Goal: Contribute content: Contribute content

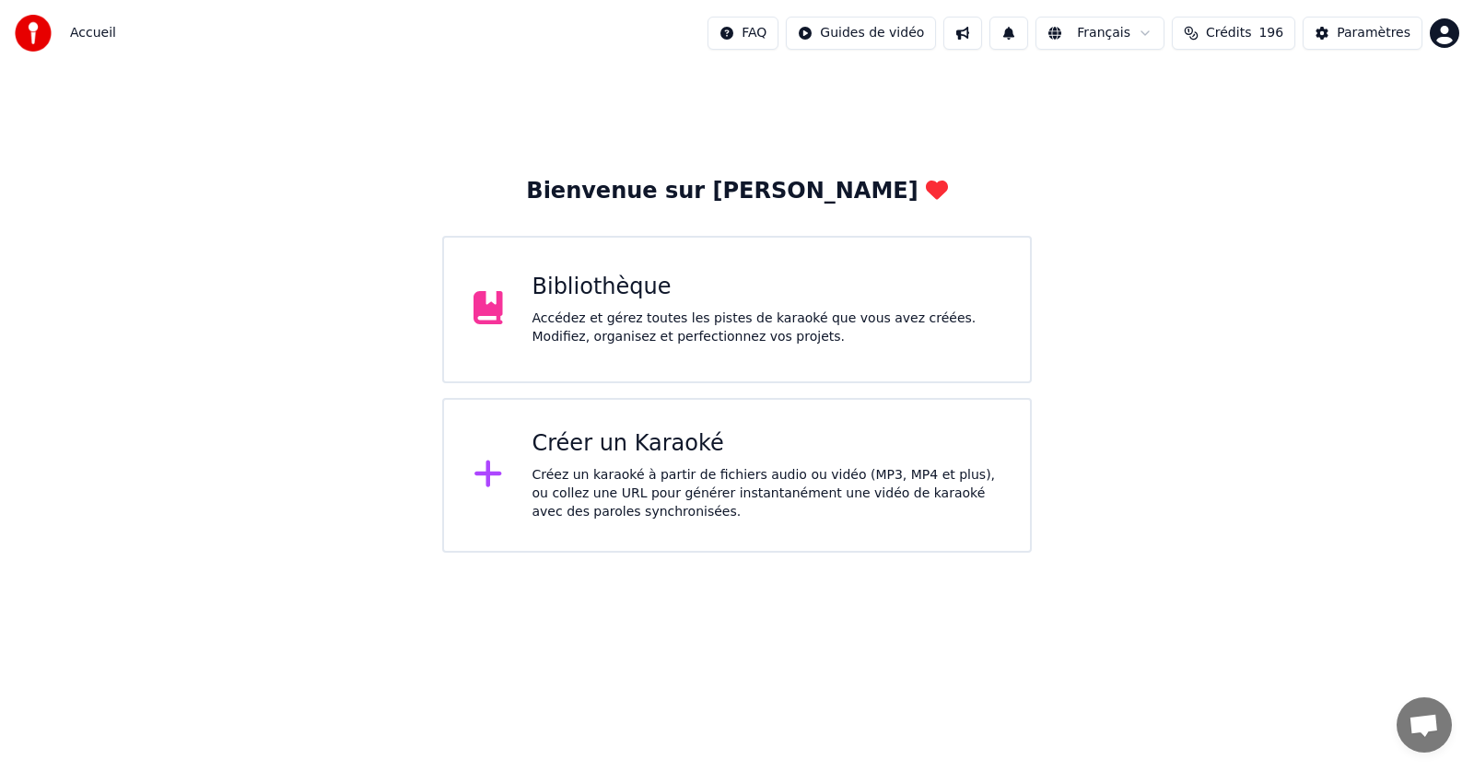
click at [868, 310] on div "Accédez et gérez toutes les pistes de karaoké que vous avez créées. Modifiez, o…" at bounding box center [766, 328] width 469 height 37
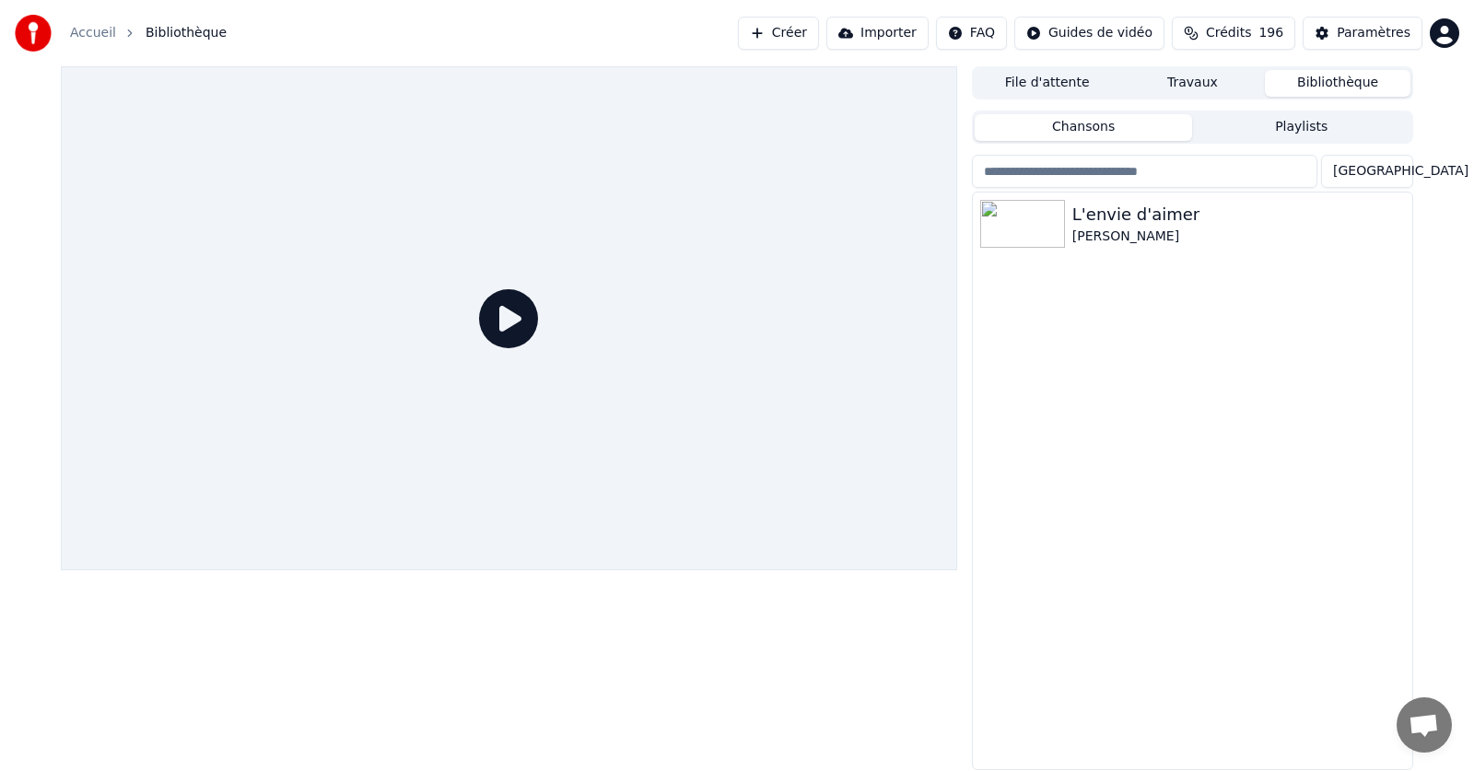
click at [1452, 225] on div "File d'attente Travaux Bibliothèque Chansons Playlists Trier L'envie d'aimer [P…" at bounding box center [737, 418] width 1474 height 704
click at [1418, 231] on div "File d'attente Travaux Bibliothèque Chansons Playlists Trier L'envie d'aimer [P…" at bounding box center [737, 418] width 1382 height 704
click at [1397, 227] on icon "button" at bounding box center [1395, 223] width 18 height 15
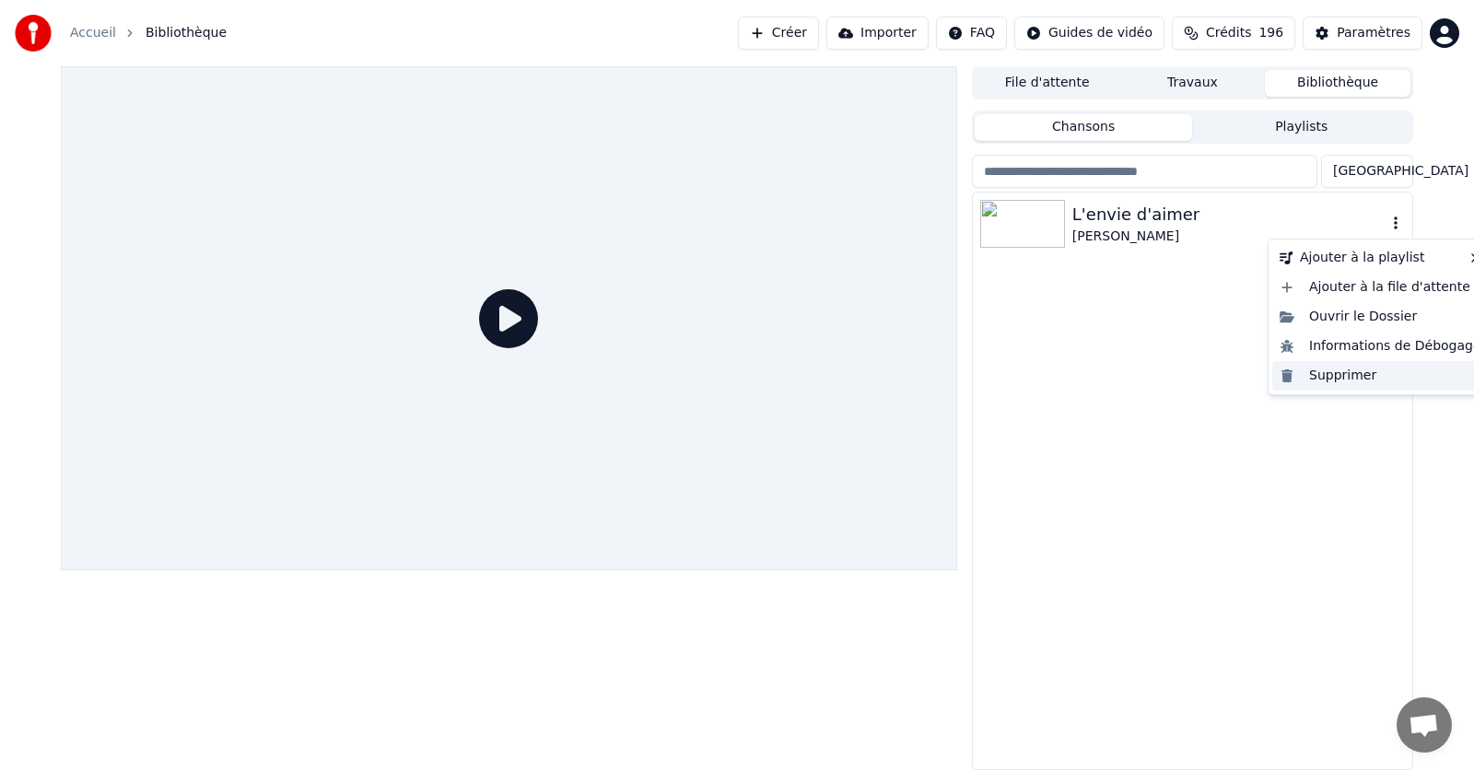
click at [1345, 382] on div "Supprimer" at bounding box center [1380, 375] width 216 height 29
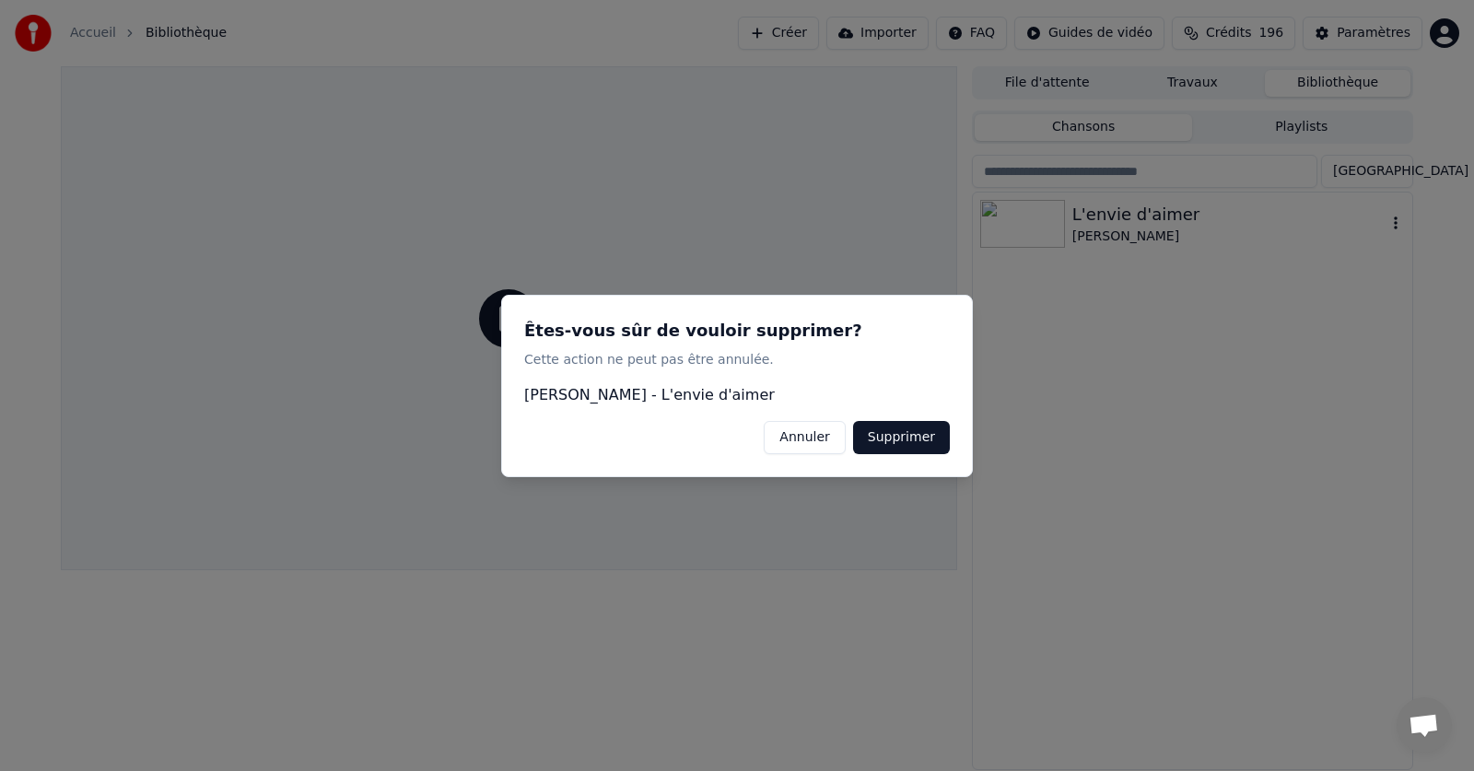
click at [912, 428] on button "Supprimer" at bounding box center [901, 436] width 97 height 33
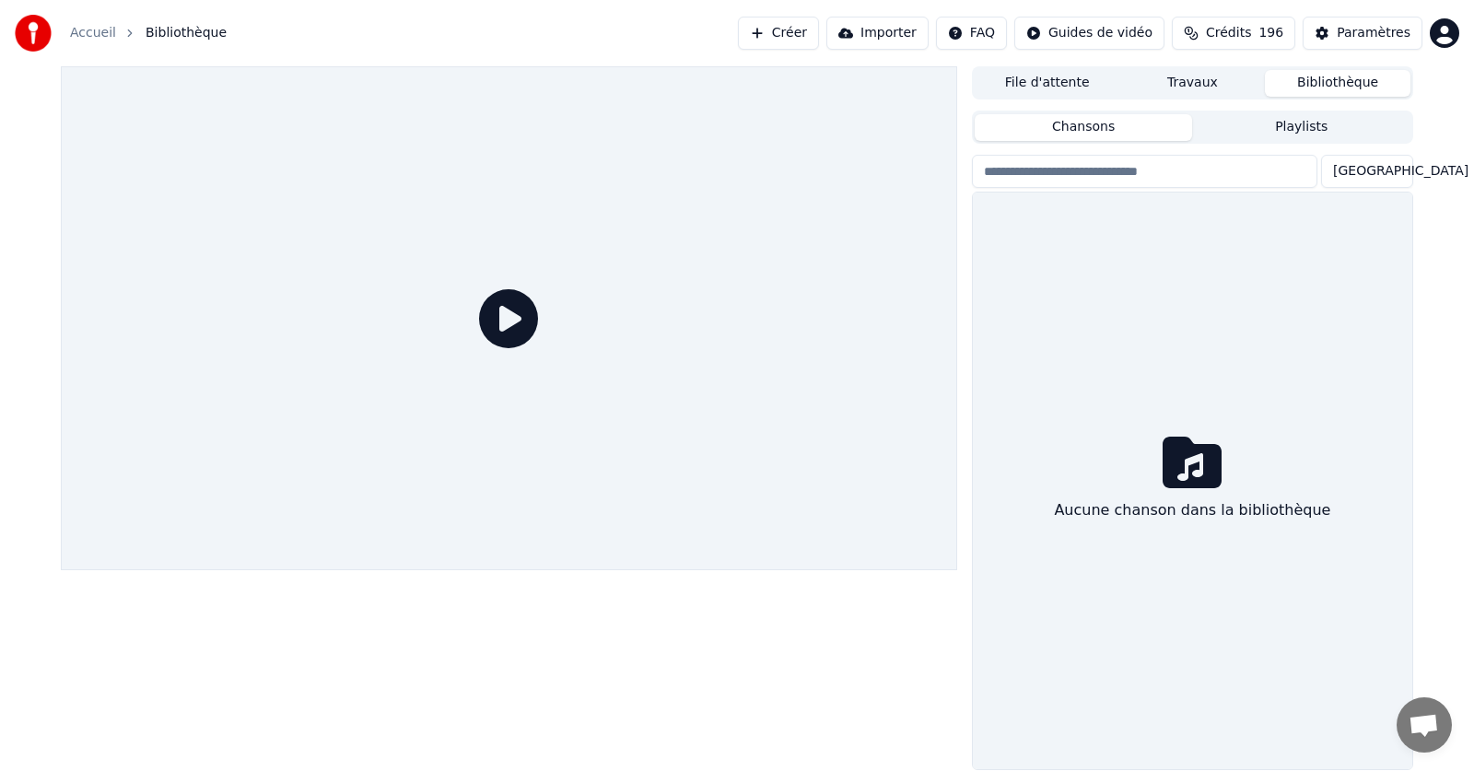
click at [92, 36] on link "Accueil" at bounding box center [93, 33] width 46 height 18
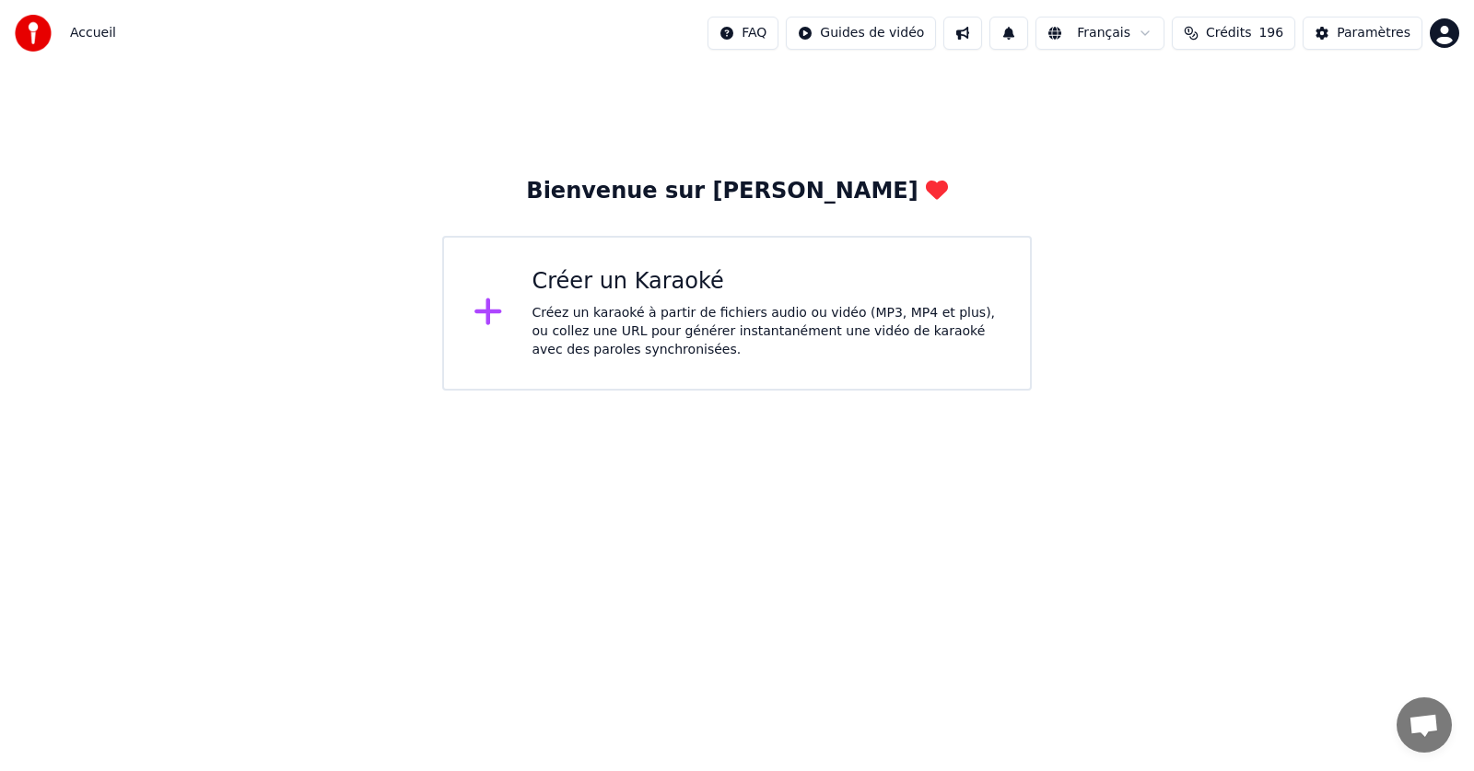
click at [714, 290] on div "Créer un Karaoké" at bounding box center [766, 281] width 469 height 29
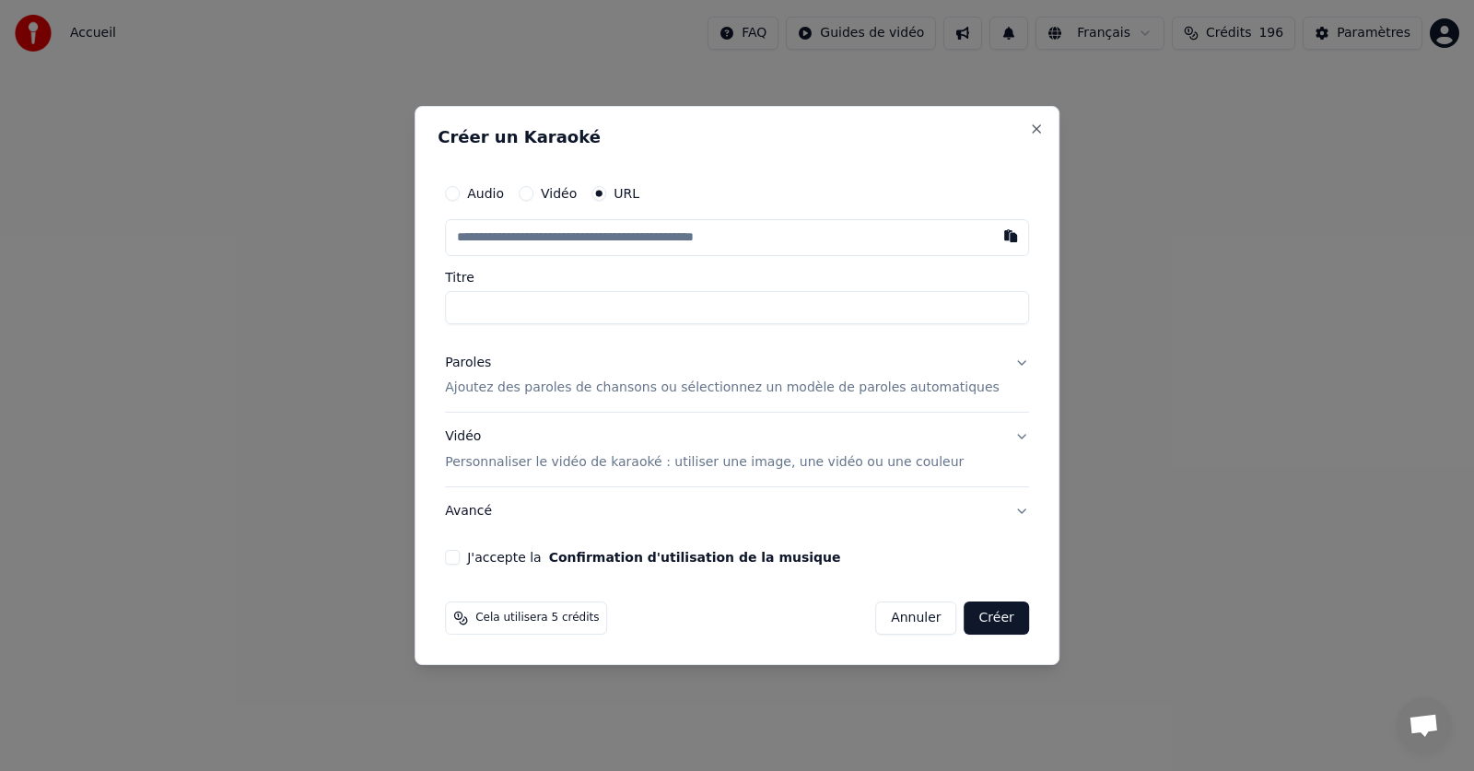
click at [533, 193] on button "Vidéo" at bounding box center [526, 193] width 15 height 15
click at [537, 240] on div "Choisir un fichier" at bounding box center [515, 237] width 138 height 33
click at [534, 234] on div "Choisir un fichier" at bounding box center [515, 237] width 138 height 33
type input "**********"
click at [557, 391] on p "Ajoutez des paroles de chansons ou sélectionnez un modèle de paroles automatiqu…" at bounding box center [722, 388] width 555 height 18
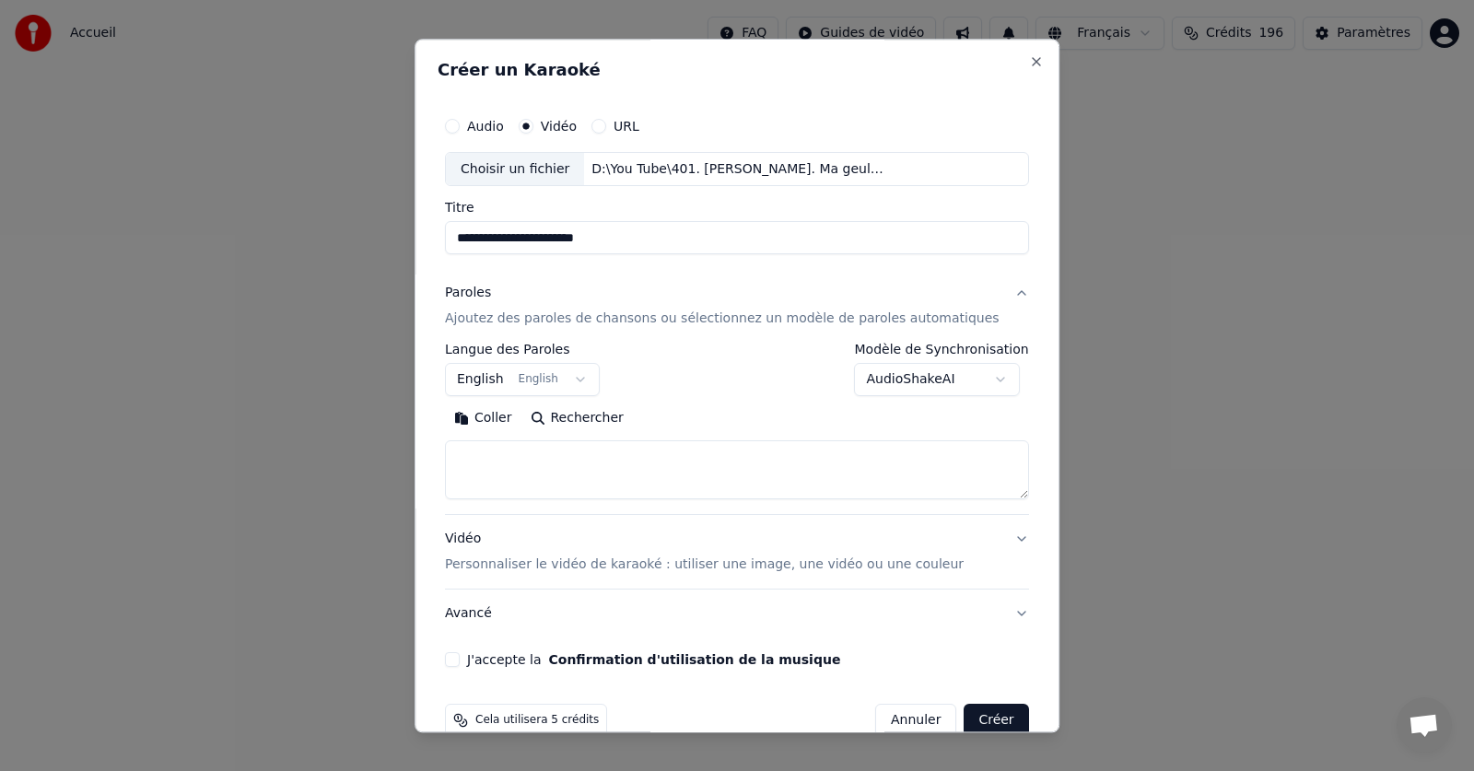
click at [590, 378] on button "English English" at bounding box center [522, 380] width 155 height 33
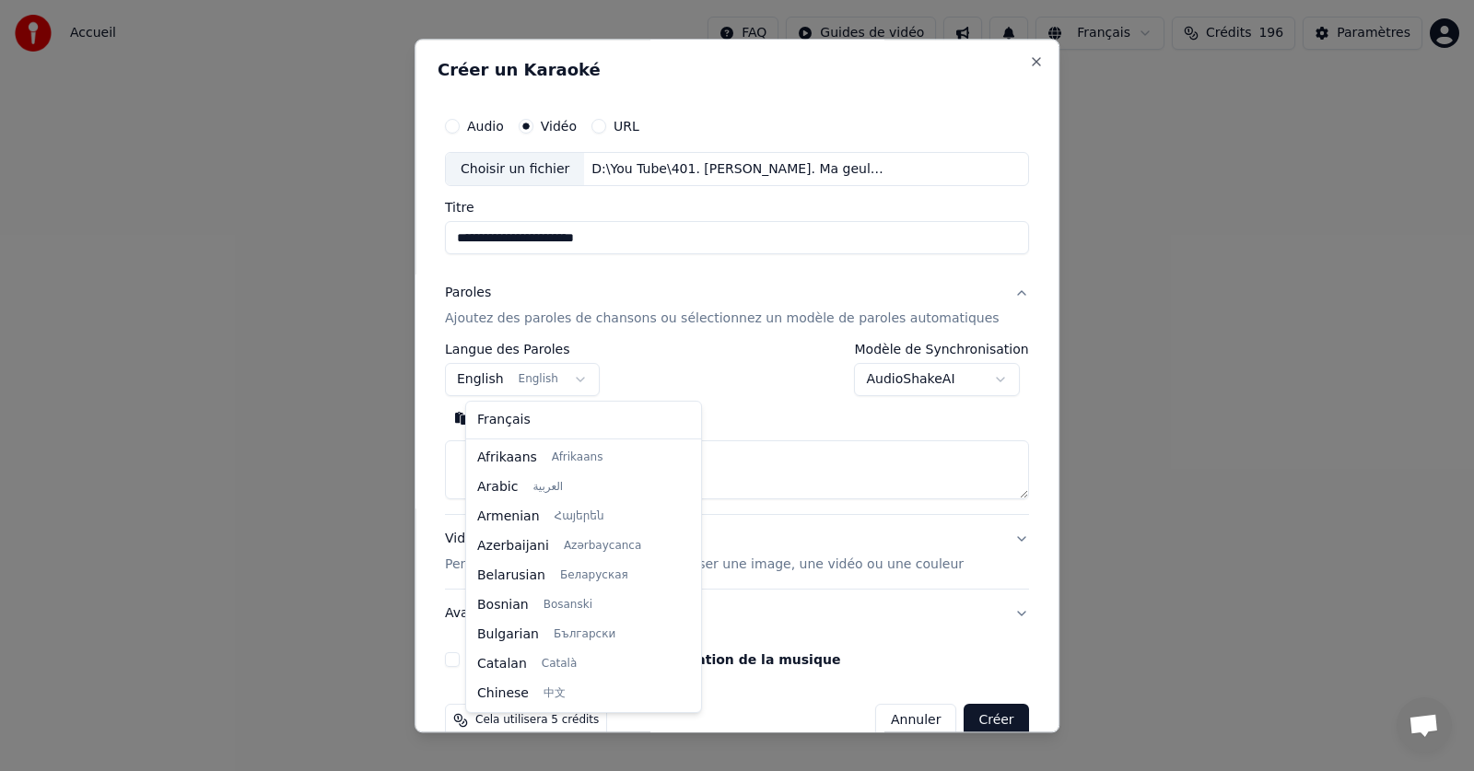
scroll to position [147, 0]
select select "**"
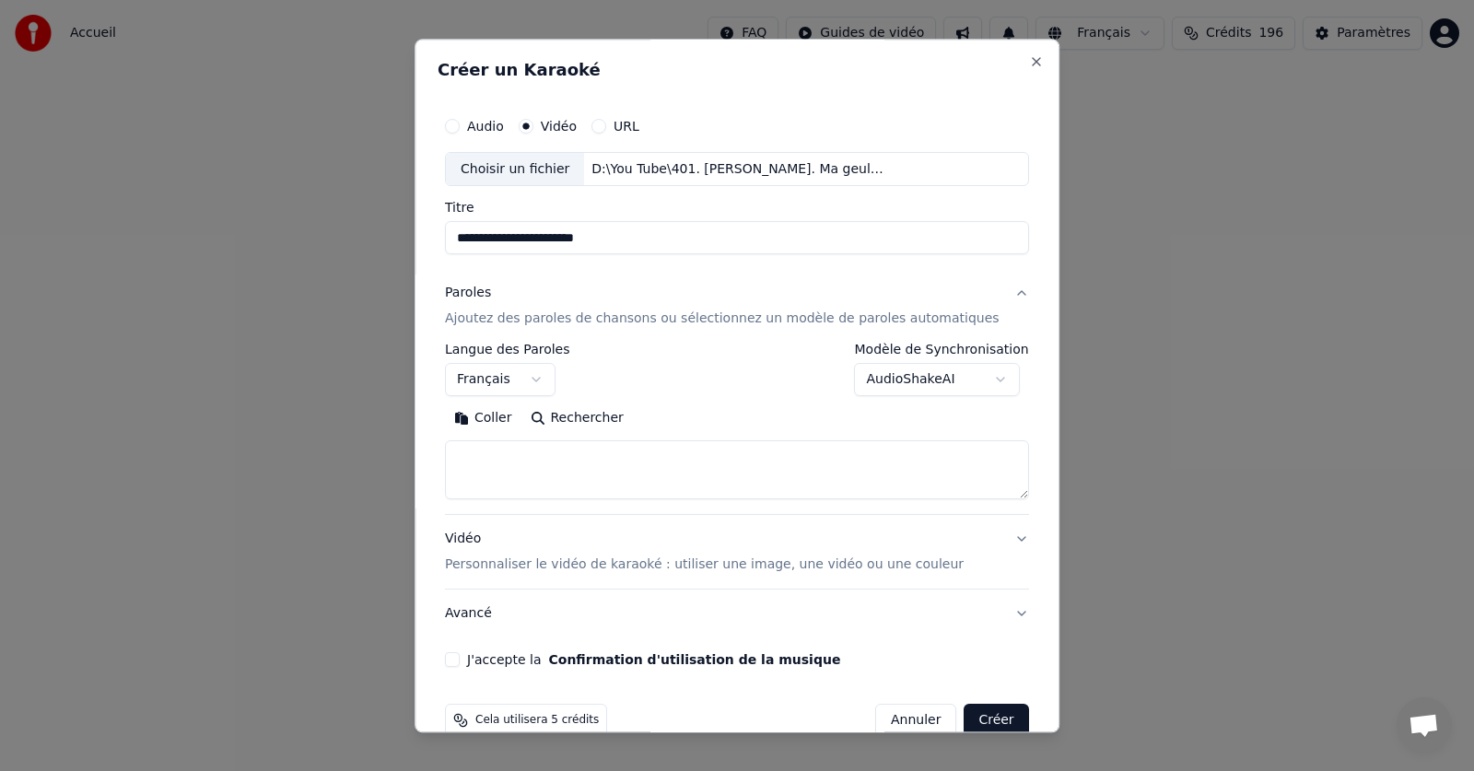
click at [517, 415] on button "Coller" at bounding box center [483, 418] width 76 height 29
click at [460, 660] on button "J'accepte la Confirmation d'utilisation de la musique" at bounding box center [452, 660] width 15 height 15
click at [964, 715] on button "Créer" at bounding box center [996, 721] width 64 height 33
type textarea "**********"
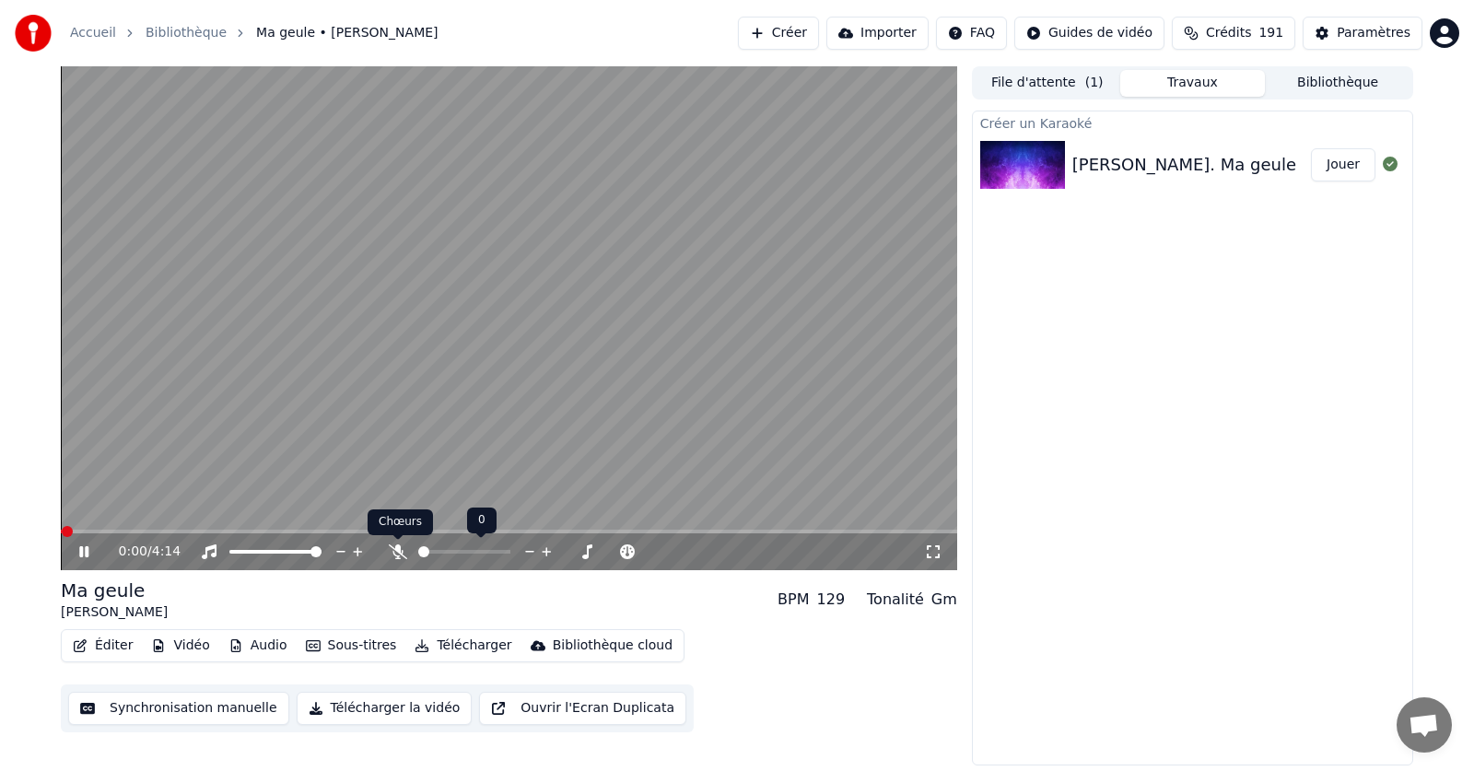
click at [394, 549] on icon at bounding box center [398, 551] width 18 height 15
click at [62, 526] on span at bounding box center [66, 531] width 11 height 11
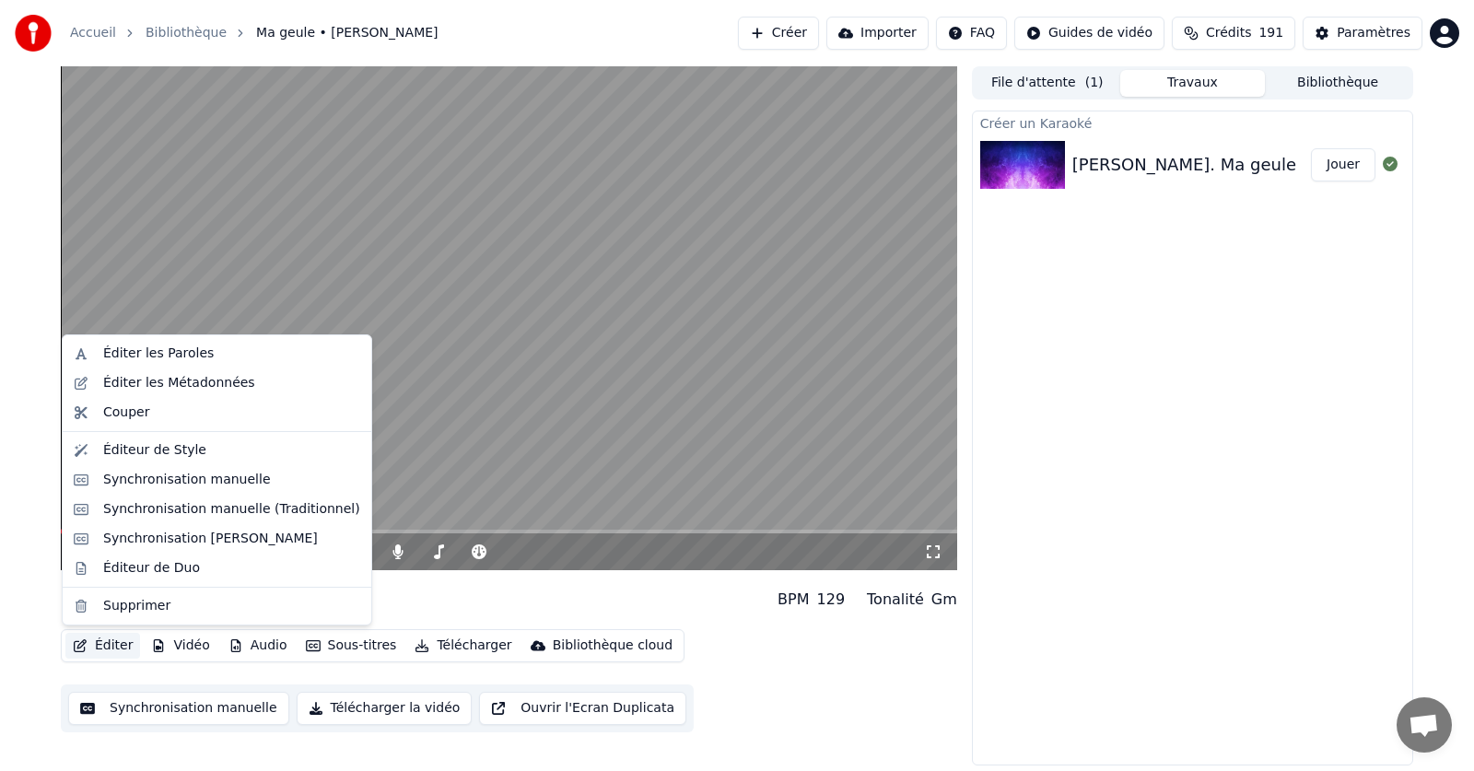
click at [111, 644] on button "Éditer" at bounding box center [102, 646] width 75 height 26
click at [170, 354] on div "Éditer les Paroles" at bounding box center [158, 354] width 111 height 18
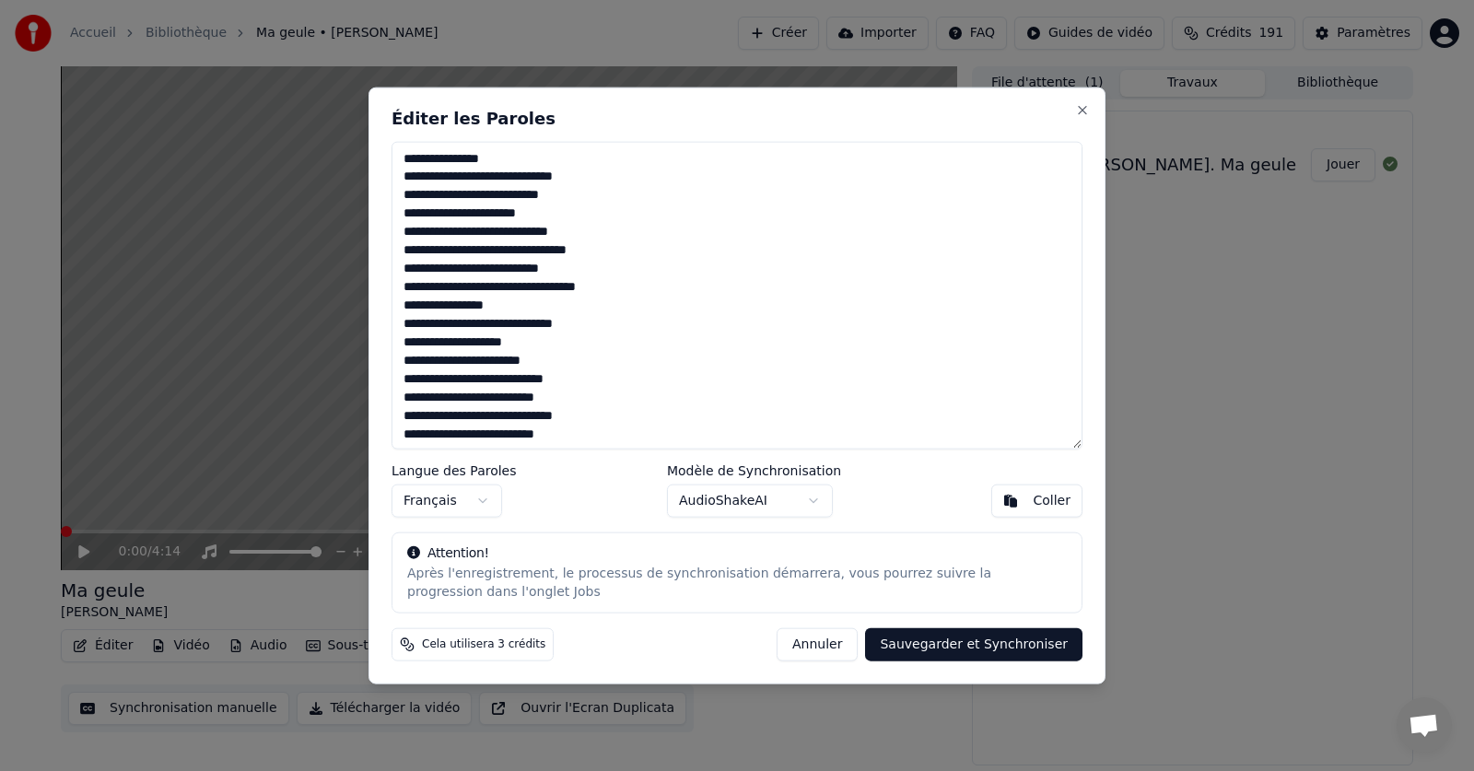
click at [465, 255] on textarea at bounding box center [737, 295] width 691 height 309
type textarea "**********"
click at [977, 649] on button "Sauvegarder et Synchroniser" at bounding box center [973, 644] width 217 height 33
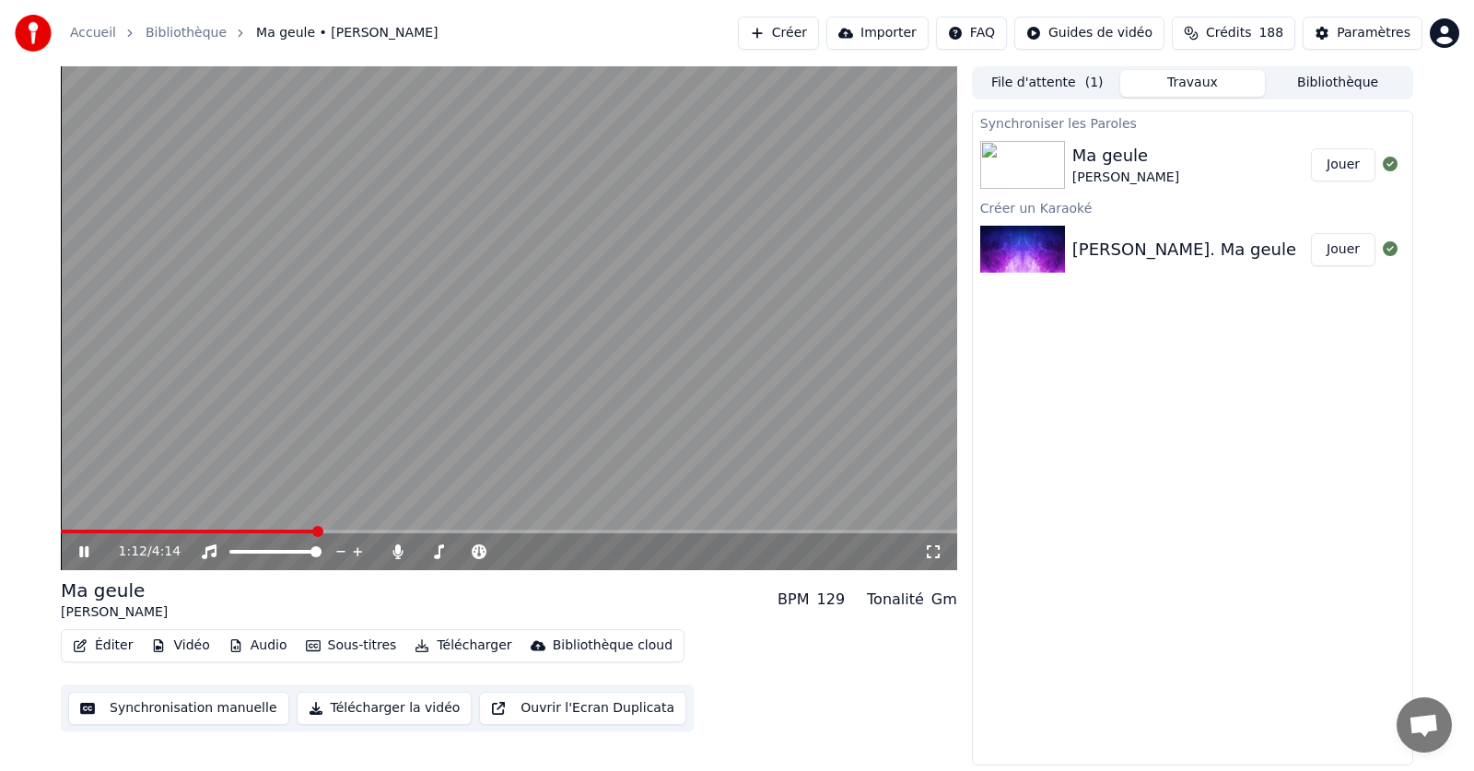
click at [77, 552] on icon at bounding box center [97, 551] width 43 height 15
click at [106, 644] on button "Éditer" at bounding box center [102, 646] width 75 height 26
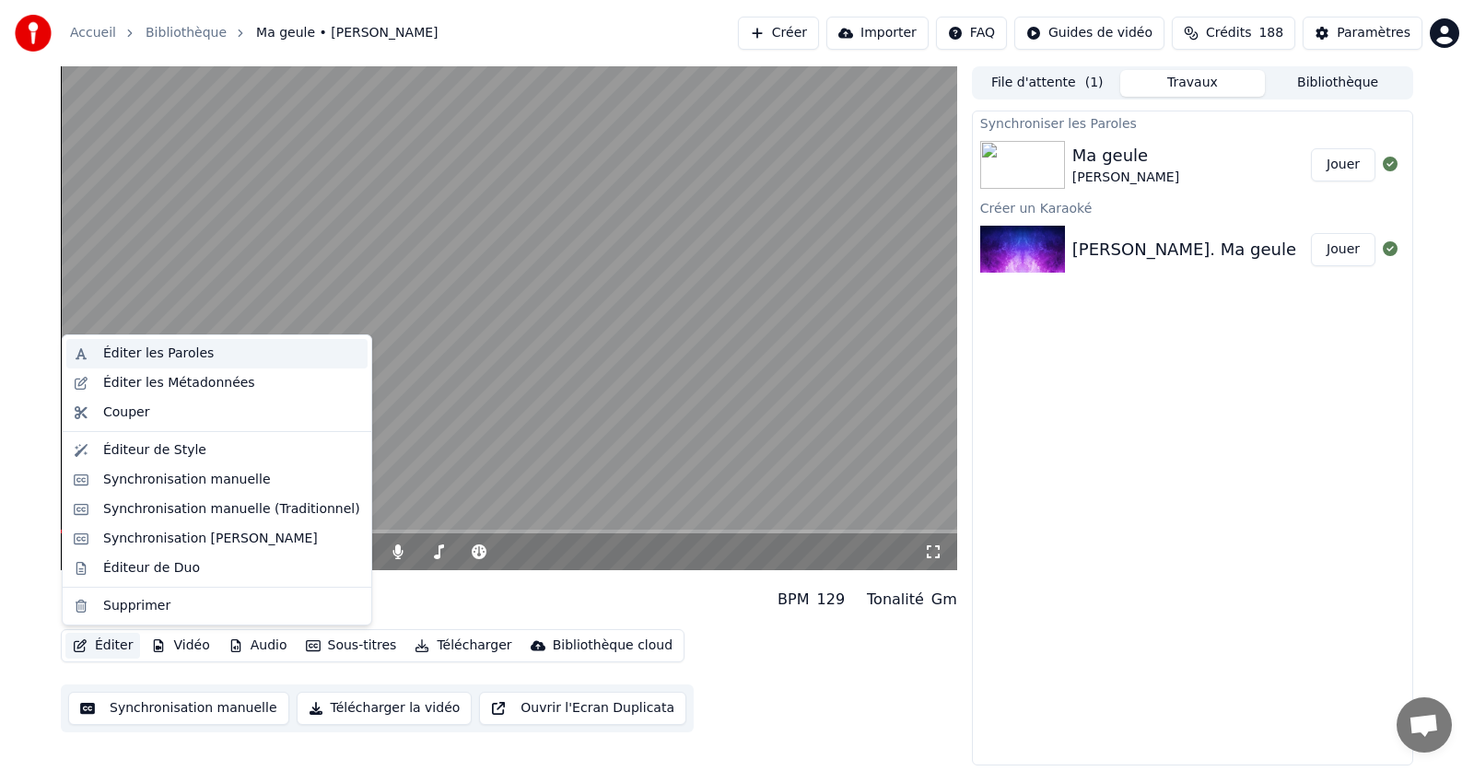
click at [159, 357] on div "Éditer les Paroles" at bounding box center [158, 354] width 111 height 18
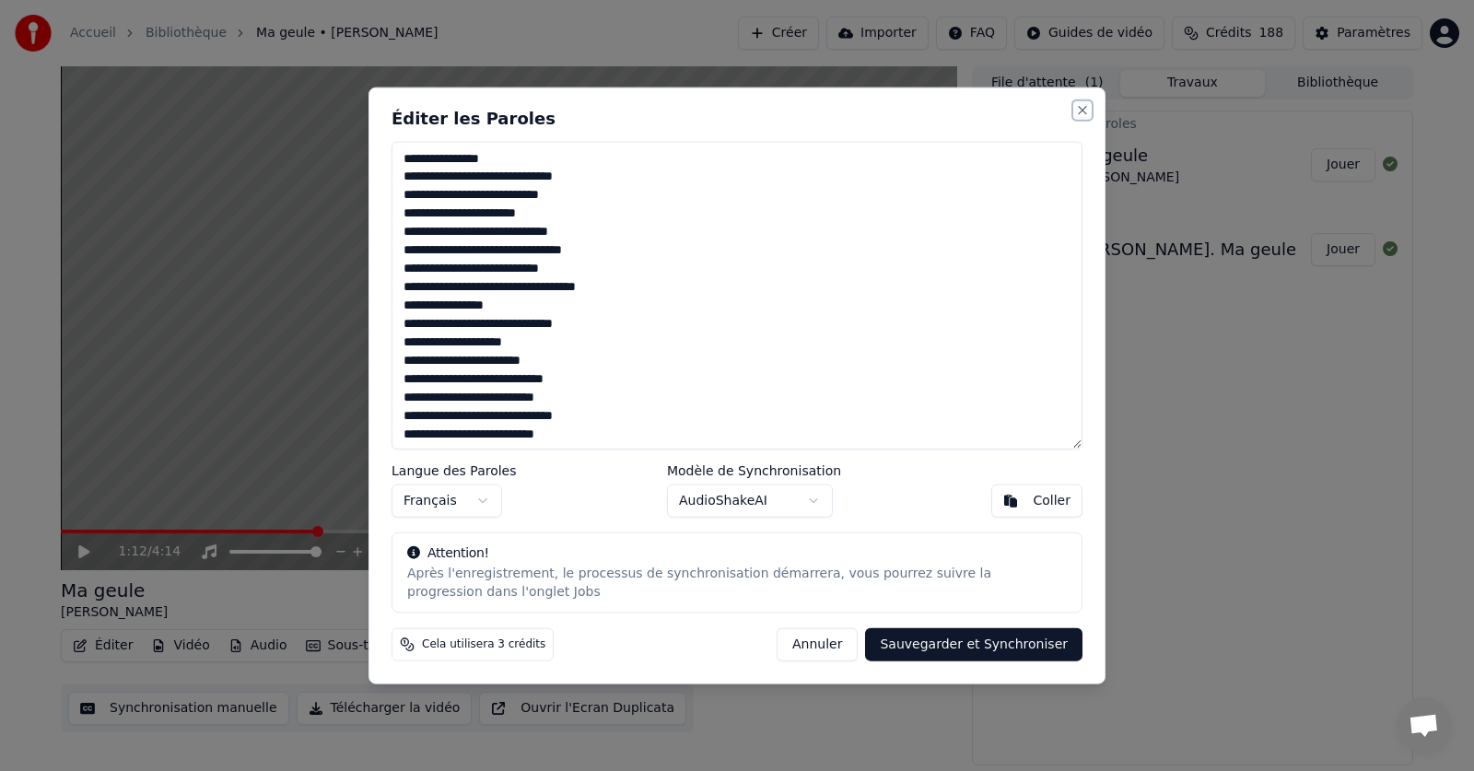
click at [1081, 109] on button "Close" at bounding box center [1082, 109] width 15 height 15
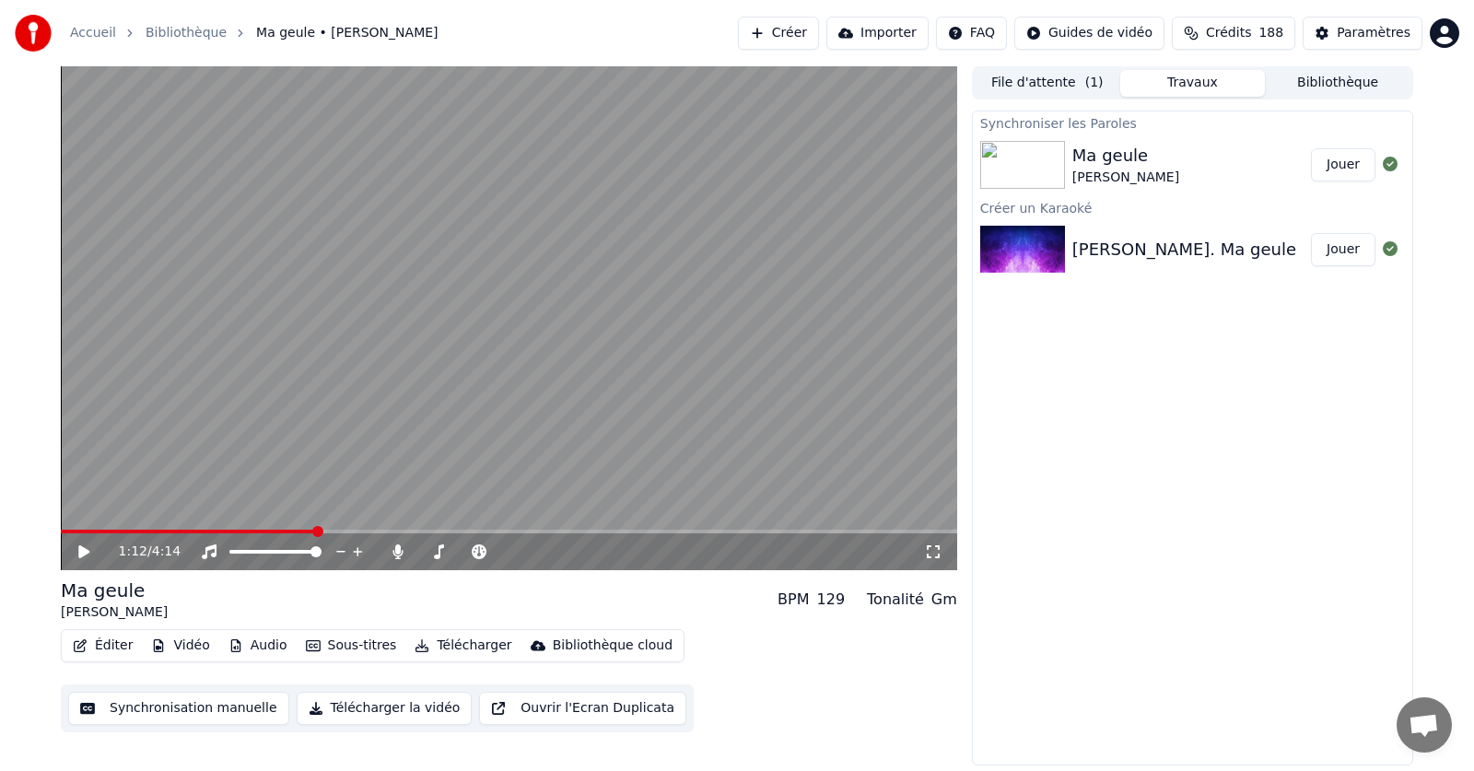
click at [83, 553] on icon at bounding box center [83, 551] width 11 height 13
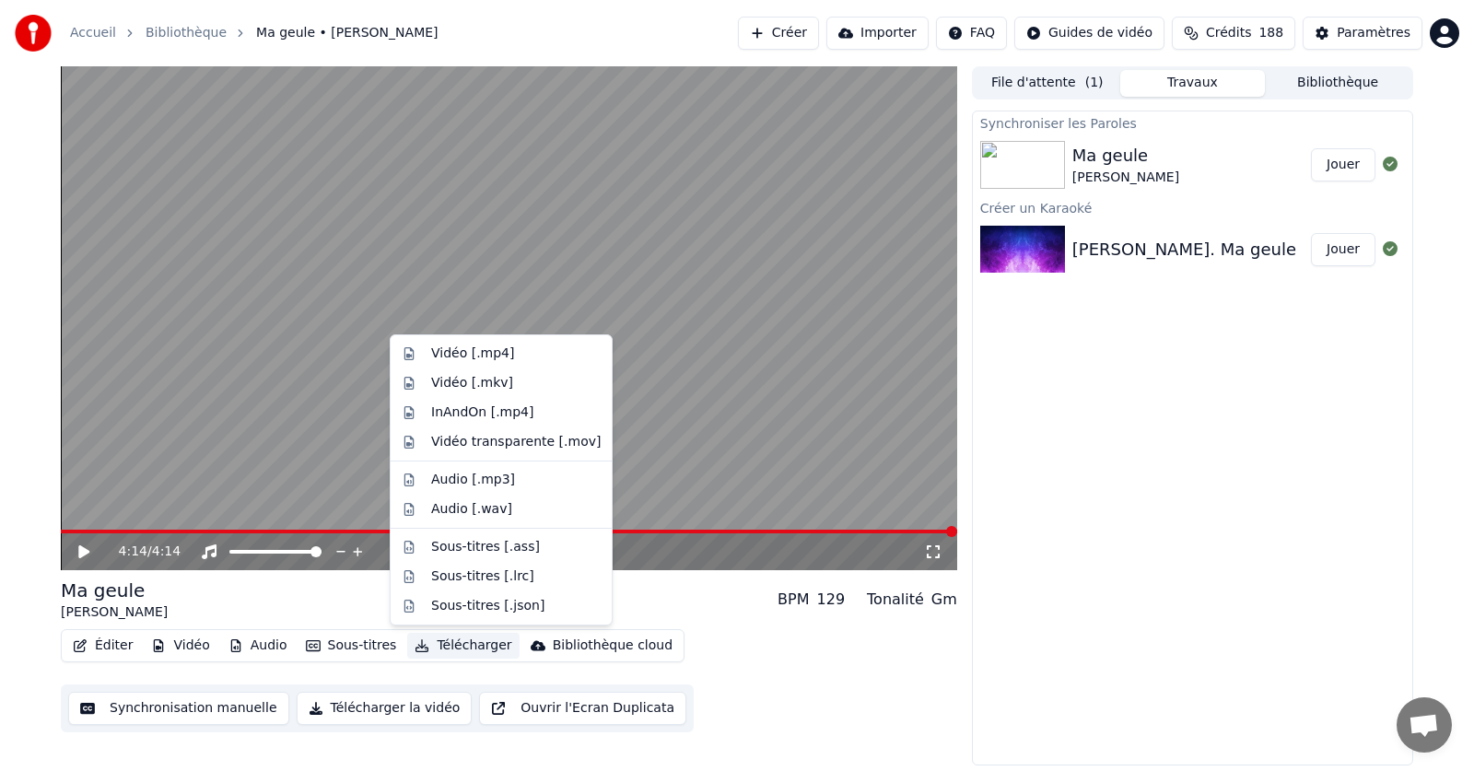
click at [450, 647] on button "Télécharger" at bounding box center [462, 646] width 111 height 26
click at [447, 350] on div "Vidéo [.mp4]" at bounding box center [472, 354] width 83 height 18
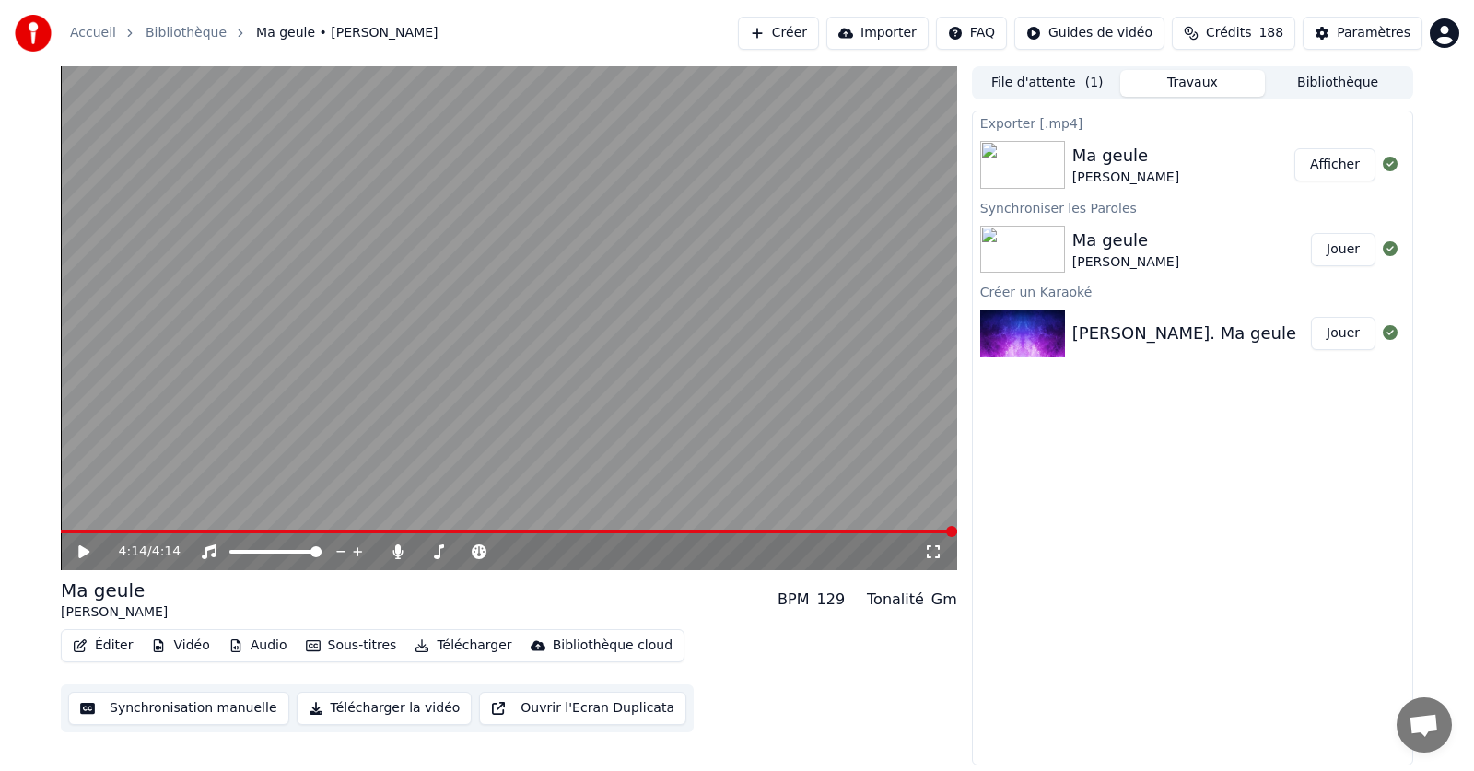
click at [1342, 165] on button "Afficher" at bounding box center [1334, 164] width 81 height 33
click at [398, 551] on icon at bounding box center [397, 551] width 10 height 15
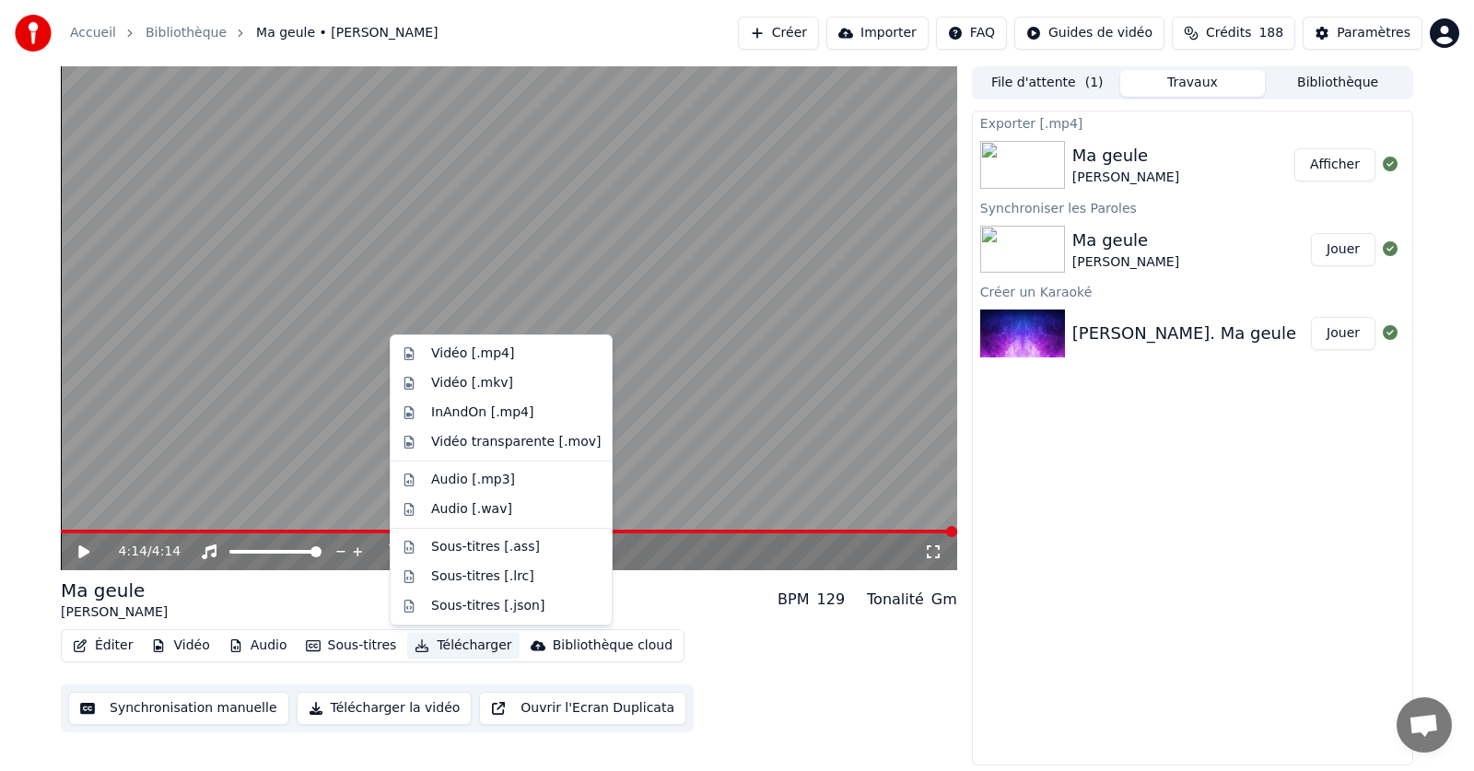
click at [446, 646] on button "Télécharger" at bounding box center [462, 646] width 111 height 26
click at [450, 357] on div "Vidéo [.mp4]" at bounding box center [472, 354] width 83 height 18
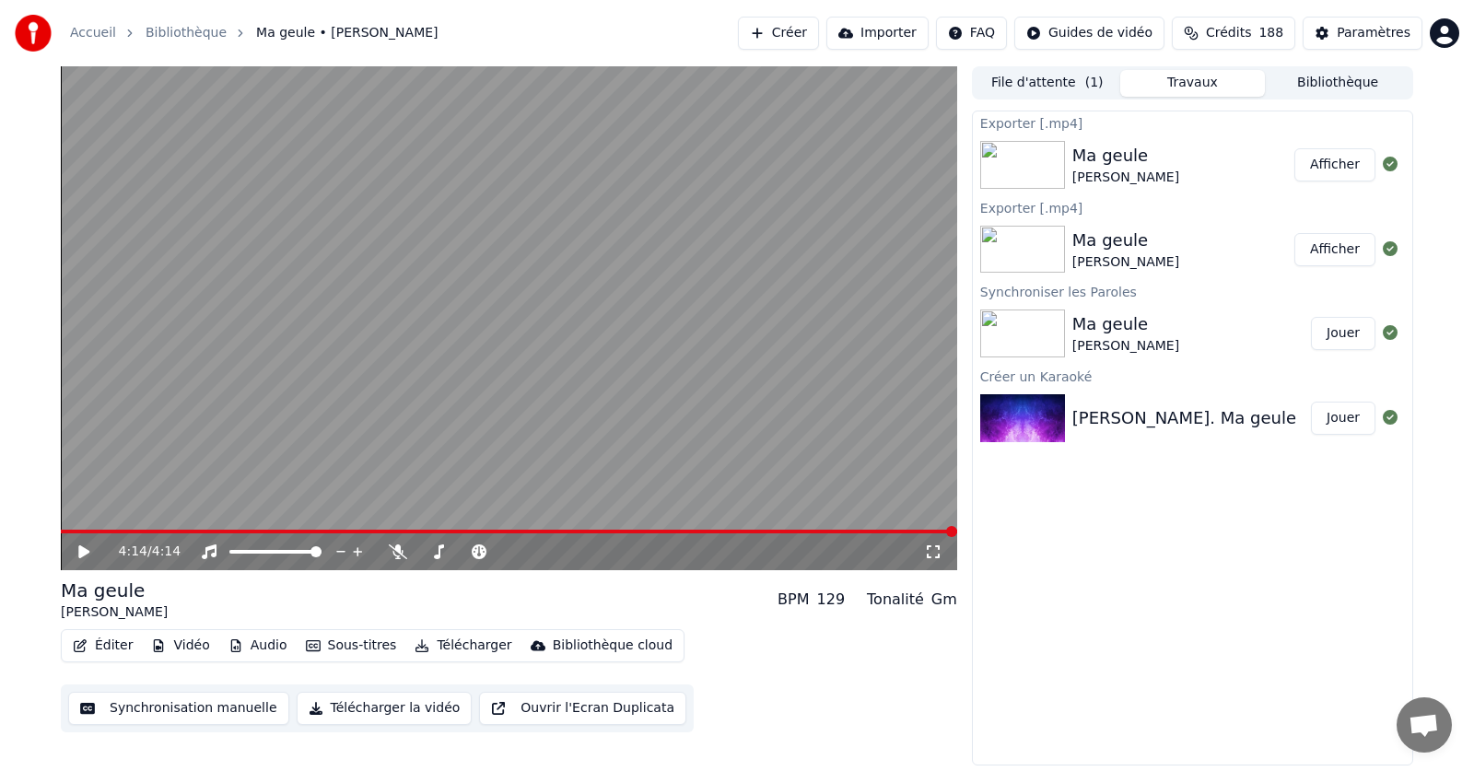
click at [1339, 164] on button "Afficher" at bounding box center [1334, 164] width 81 height 33
